Goal: Information Seeking & Learning: Learn about a topic

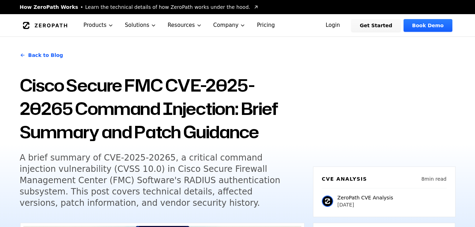
scroll to position [71, 0]
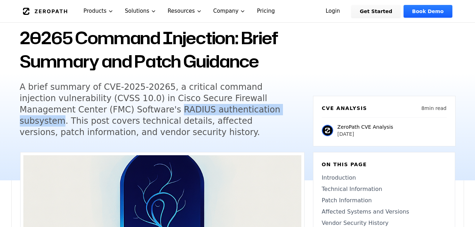
drag, startPoint x: 86, startPoint y: 110, endPoint x: 210, endPoint y: 114, distance: 124.9
click at [210, 114] on h5 "A brief summary of CVE-2025-20265, a critical command injection vulnerability (…" at bounding box center [155, 109] width 271 height 57
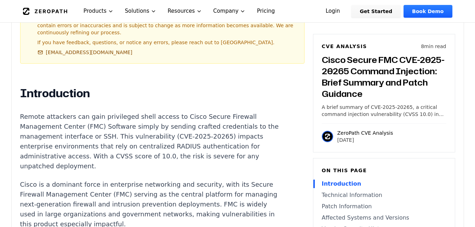
scroll to position [460, 0]
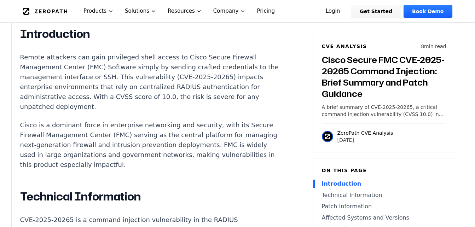
scroll to position [424, 0]
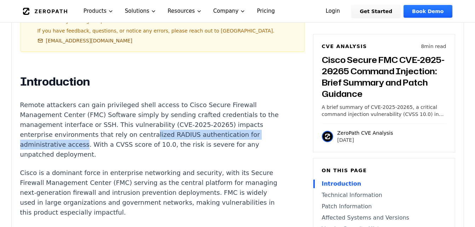
drag, startPoint x: 79, startPoint y: 137, endPoint x: 141, endPoint y: 129, distance: 63.1
click at [141, 129] on p "Remote attackers can gain privileged shell access to Cisco Secure Firewall Mana…" at bounding box center [151, 129] width 263 height 59
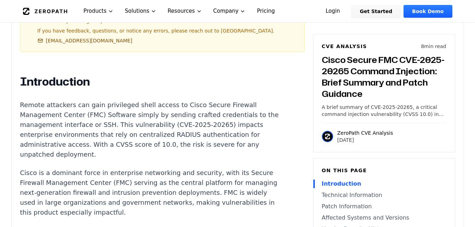
drag, startPoint x: 141, startPoint y: 129, endPoint x: 122, endPoint y: 136, distance: 20.6
click at [123, 136] on p "Remote attackers can gain privileged shell access to Cisco Secure Firewall Mana…" at bounding box center [151, 129] width 263 height 59
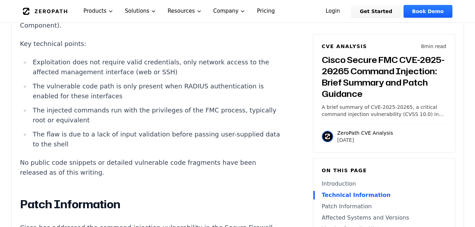
scroll to position [794, 0]
click at [119, 61] on li "Exploitation does not require valid credentials, only network access to the aff…" at bounding box center [156, 67] width 253 height 20
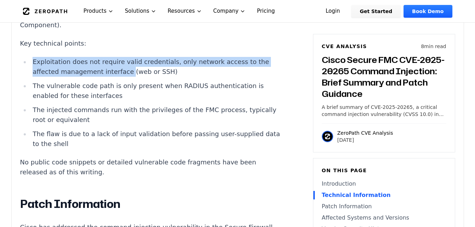
drag, startPoint x: 119, startPoint y: 61, endPoint x: 34, endPoint y: 56, distance: 85.0
click at [34, 57] on li "Exploitation does not require valid credentials, only network access to the aff…" at bounding box center [156, 67] width 253 height 20
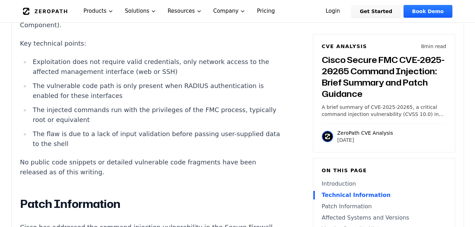
drag, startPoint x: 34, startPoint y: 56, endPoint x: 58, endPoint y: 88, distance: 39.9
click at [58, 88] on li "The vulnerable code path is only present when RADIUS authentication is enabled …" at bounding box center [156, 91] width 253 height 20
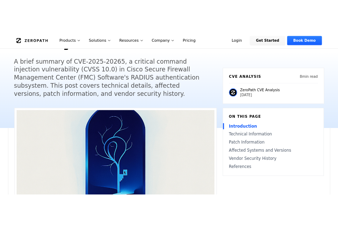
scroll to position [0, 0]
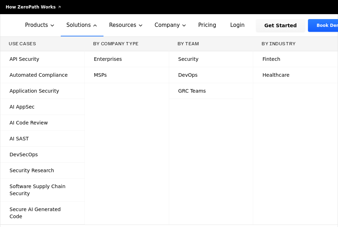
click at [284, 8] on div "How ZeroPath Works Learn the technical details of how ZeroPath works under the …" at bounding box center [169, 7] width 338 height 6
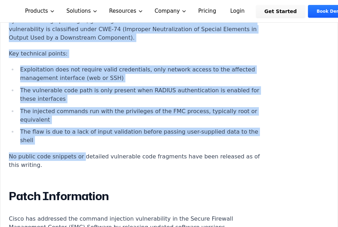
scroll to position [778, 0]
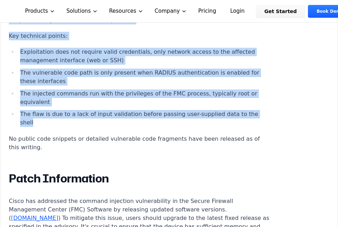
drag, startPoint x: 8, startPoint y: 63, endPoint x: 70, endPoint y: 117, distance: 82.7
click at [70, 117] on div "Experimental AI-Generated Content This CVE analysis is an experimental publicat…" at bounding box center [169, 76] width 338 height 1167
copy div "CVE-2025-20265 is a command injection vulnerability in the RADIUS authenticatio…"
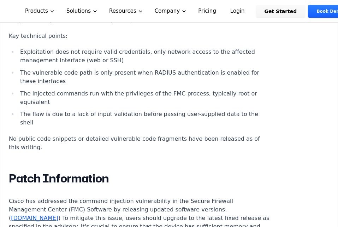
click at [219, 145] on div "Introduction Remote attackers can gain privileged shell access to Cisco Secure …" at bounding box center [140, 198] width 263 height 859
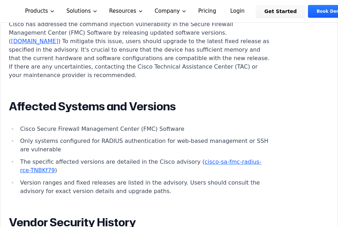
scroll to position [1096, 0]
